Goal: Navigation & Orientation: Find specific page/section

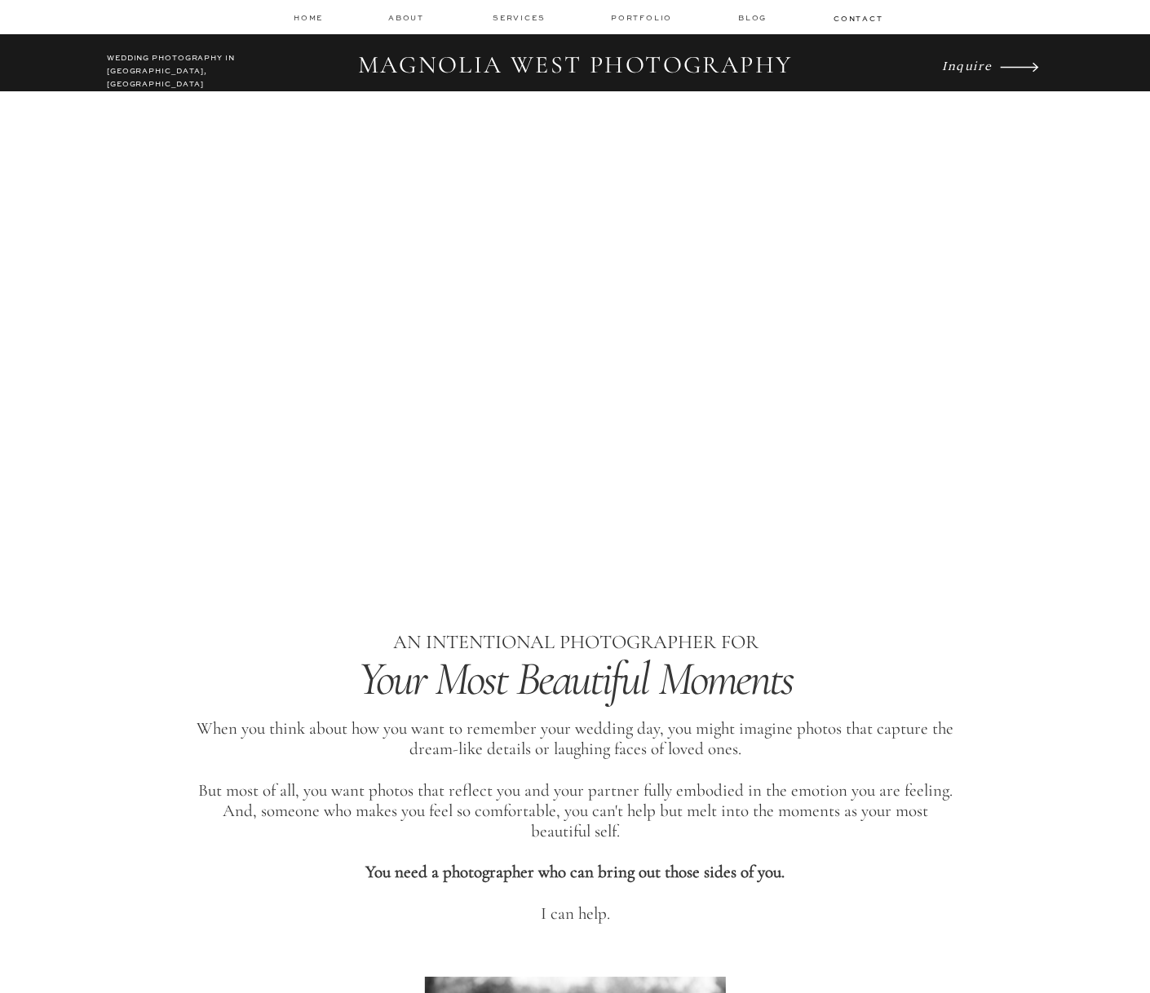
click at [963, 69] on icon "Inquire" at bounding box center [967, 64] width 50 height 15
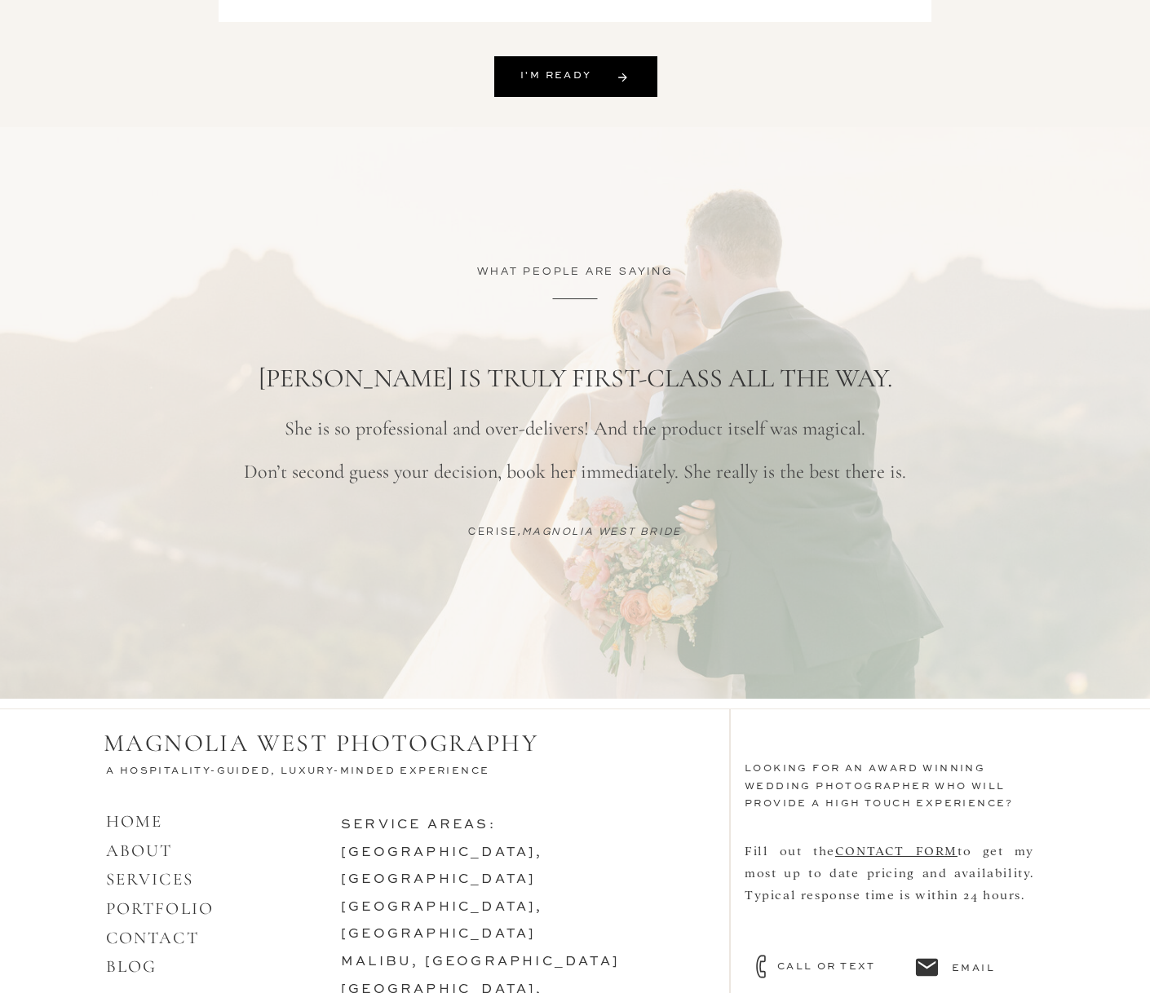
scroll to position [1148, 0]
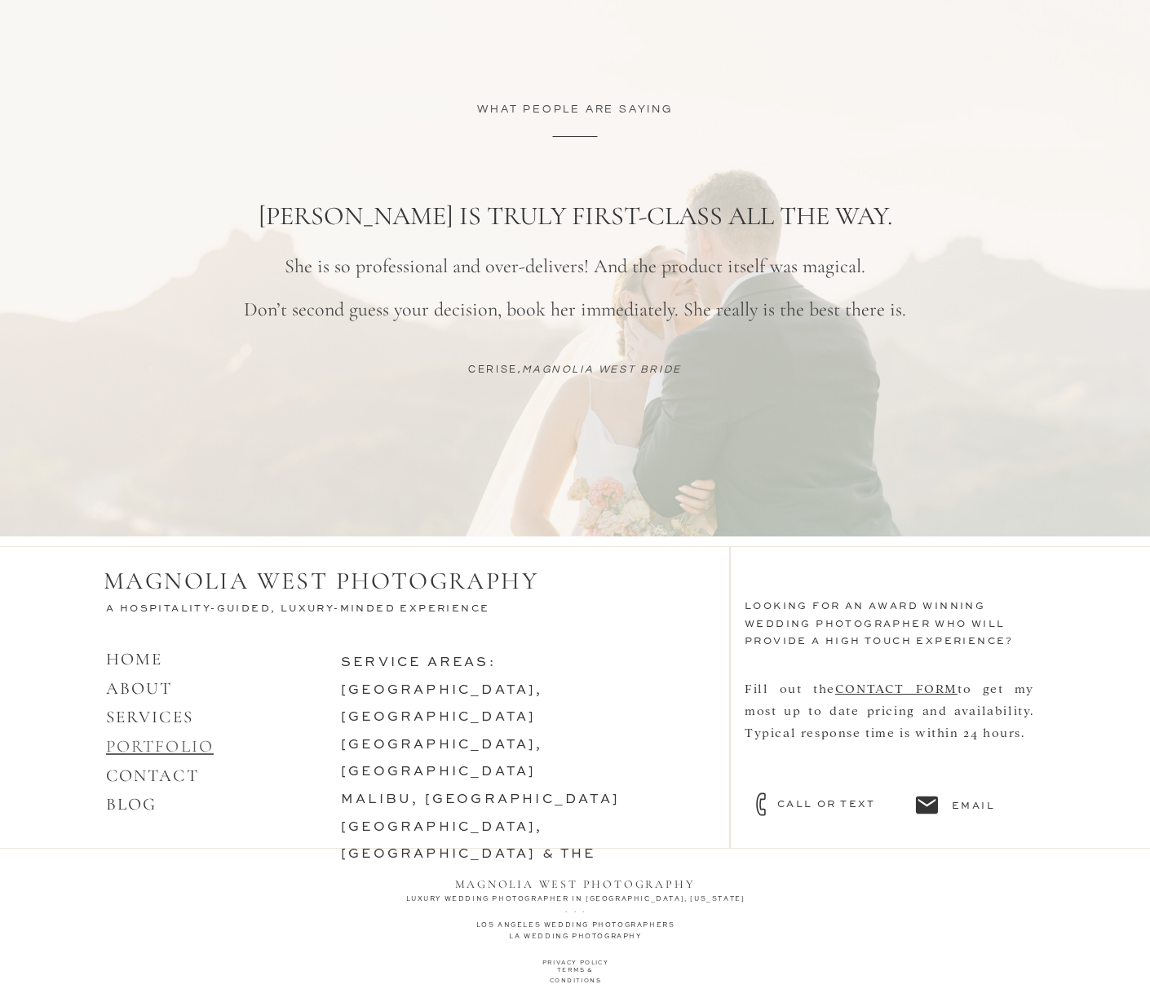
click at [192, 746] on link "PORTFOLIO" at bounding box center [160, 746] width 108 height 20
click at [152, 714] on link "SERVICES" at bounding box center [149, 717] width 87 height 20
click at [148, 695] on link "HOME ABOUT" at bounding box center [139, 674] width 67 height 50
click at [412, 793] on link "malibu, [GEOGRAPHIC_DATA]" at bounding box center [480, 799] width 279 height 13
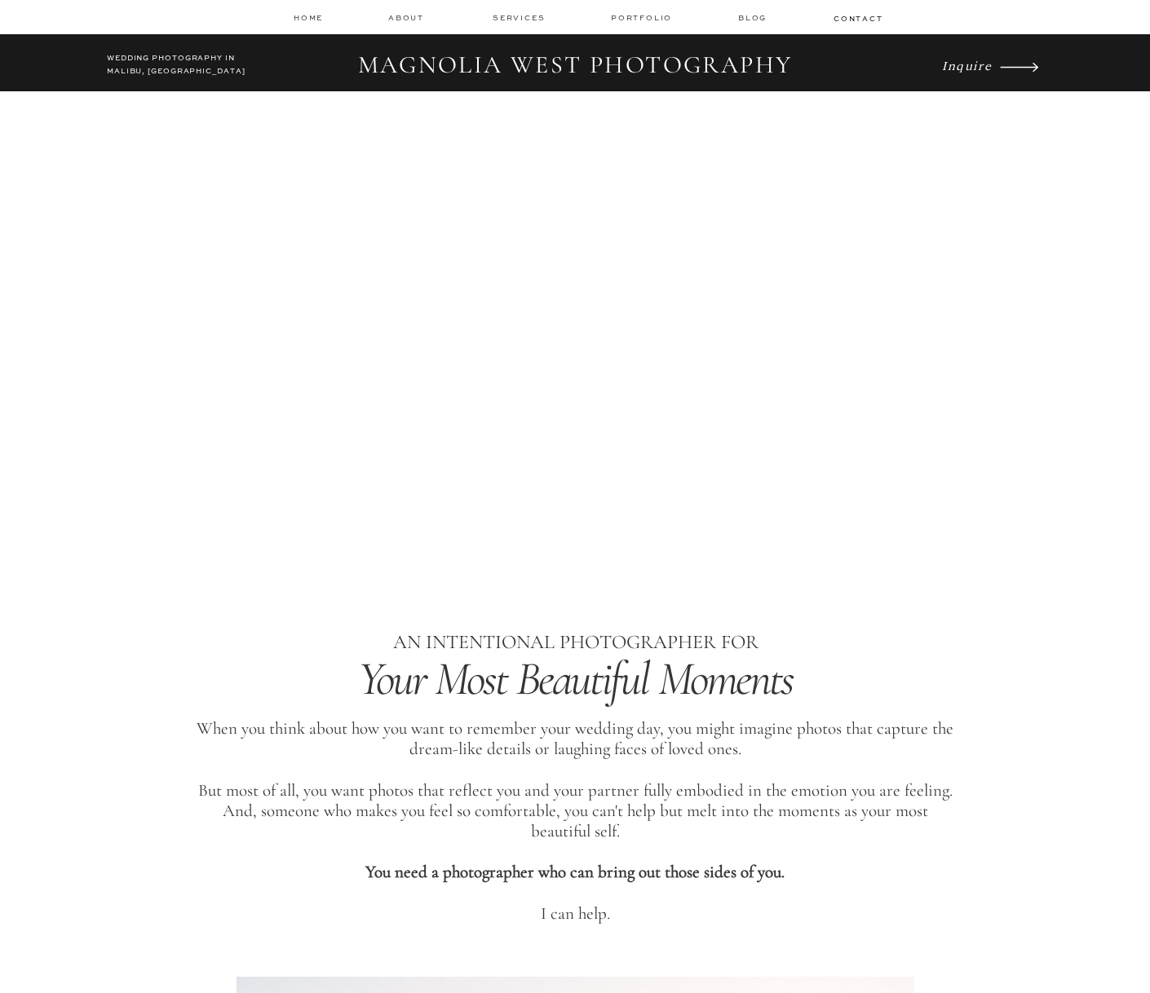
click at [992, 69] on icon at bounding box center [1019, 67] width 72 height 50
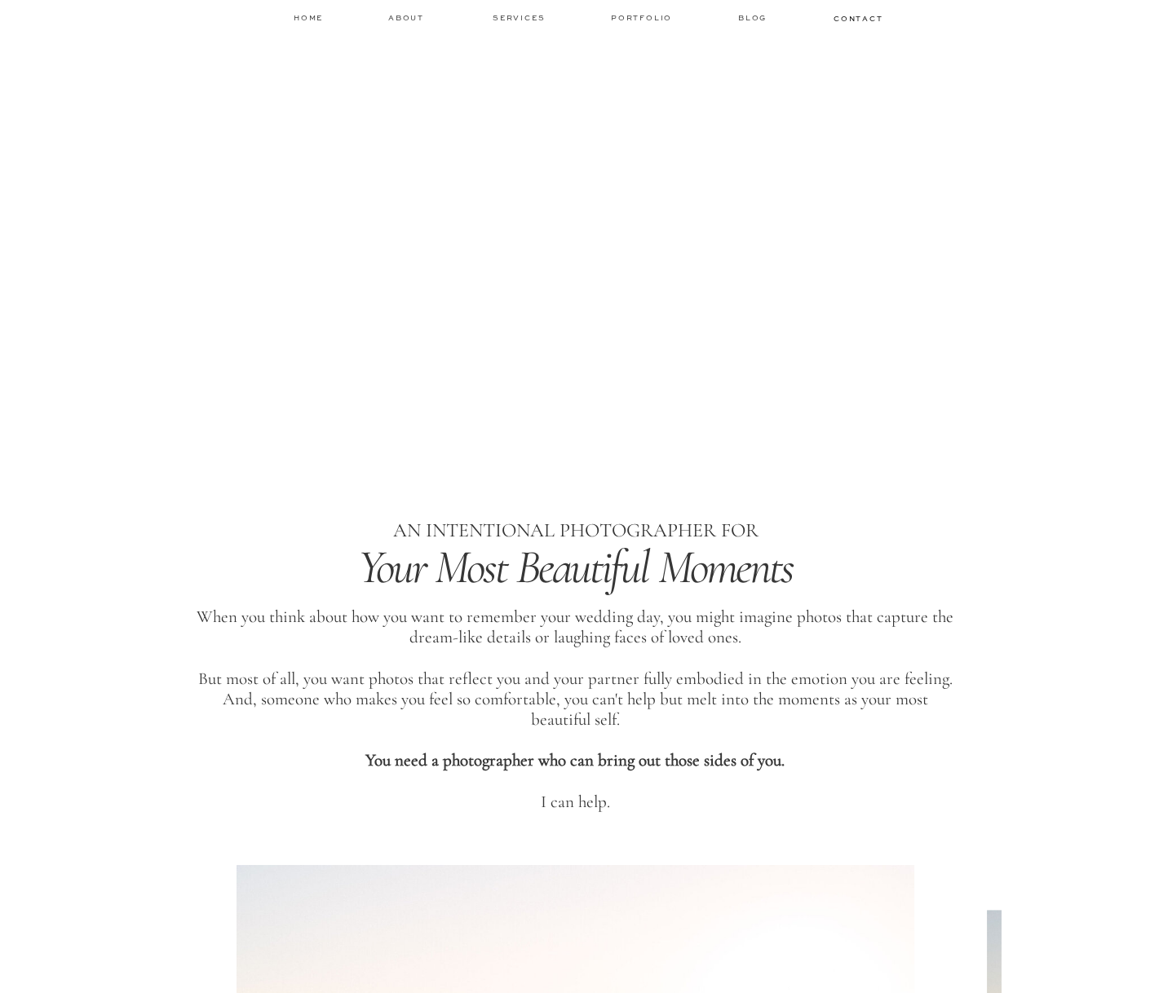
scroll to position [99, 0]
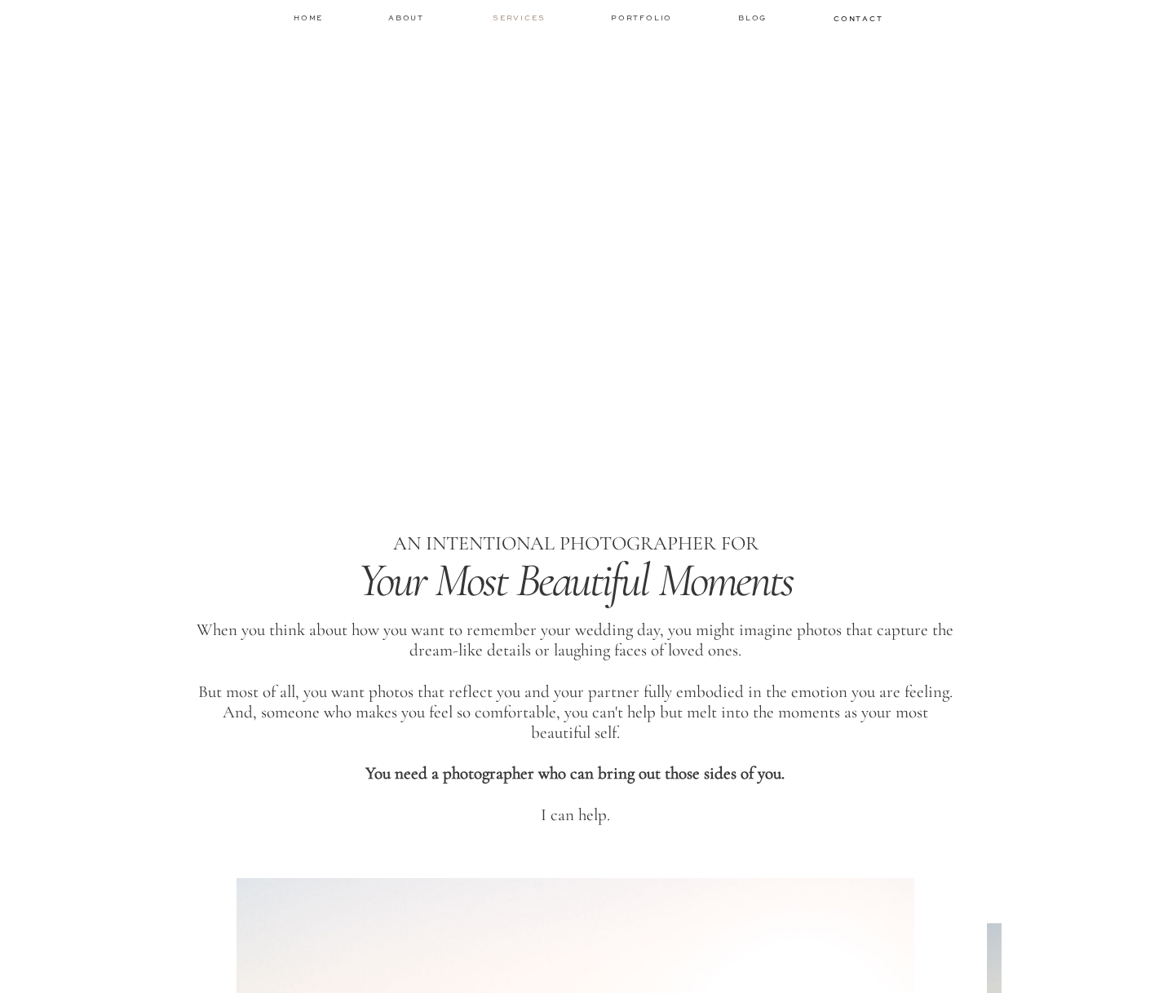
click at [527, 18] on nav "services" at bounding box center [520, 17] width 55 height 11
